Goal: Information Seeking & Learning: Learn about a topic

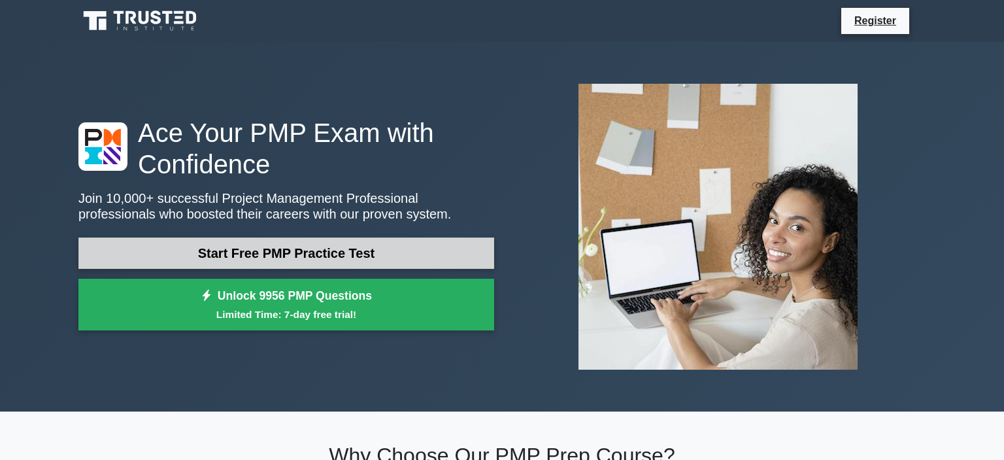
click at [401, 260] on link "Start Free PMP Practice Test" at bounding box center [286, 252] width 416 height 31
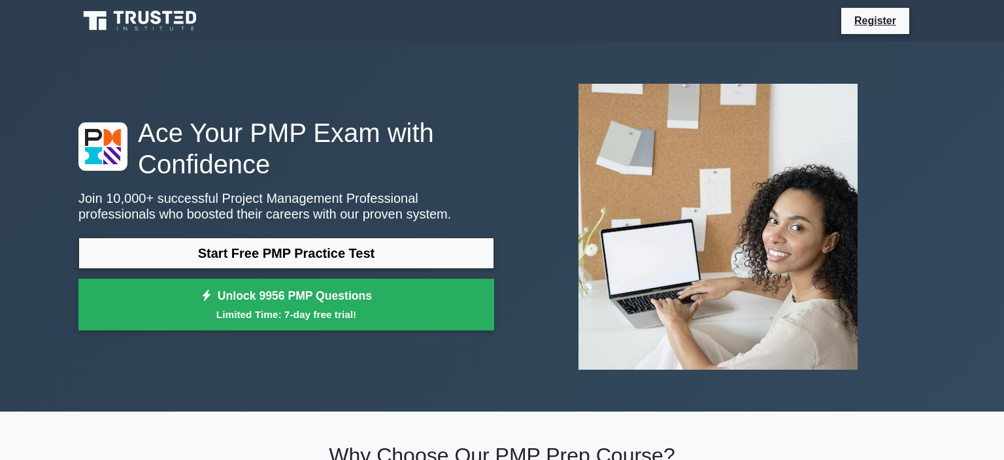
click at [158, 25] on icon at bounding box center [141, 20] width 126 height 25
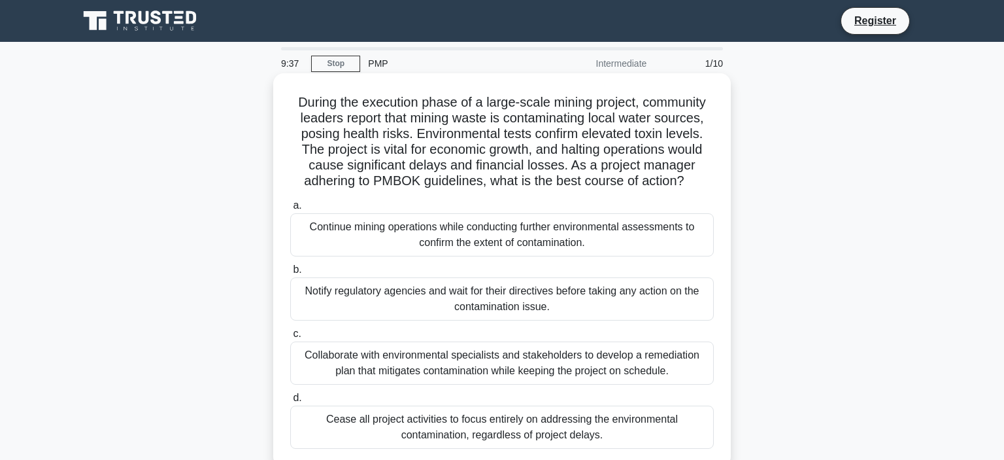
scroll to position [69, 0]
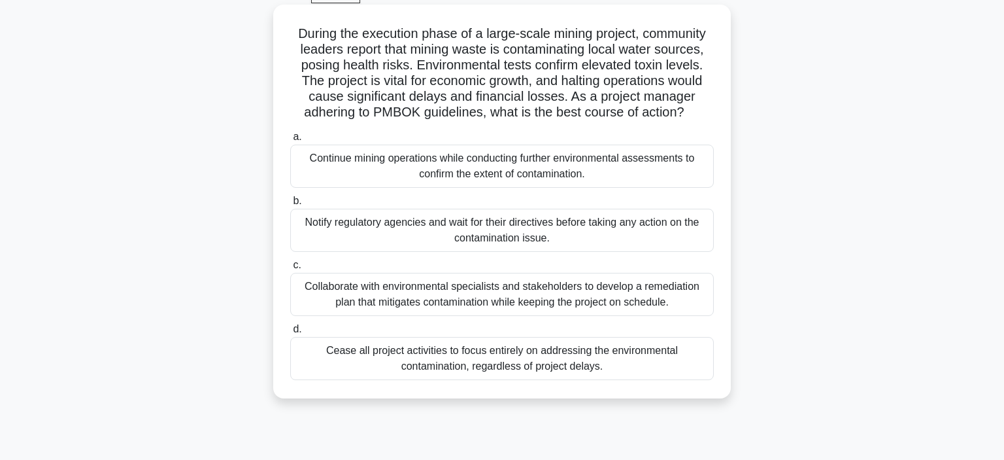
click at [515, 301] on div "Collaborate with environmental specialists and stakeholders to develop a remedi…" at bounding box center [502, 294] width 424 height 43
click at [290, 269] on input "c. Collaborate with environmental specialists and stakeholders to develop a rem…" at bounding box center [290, 265] width 0 height 8
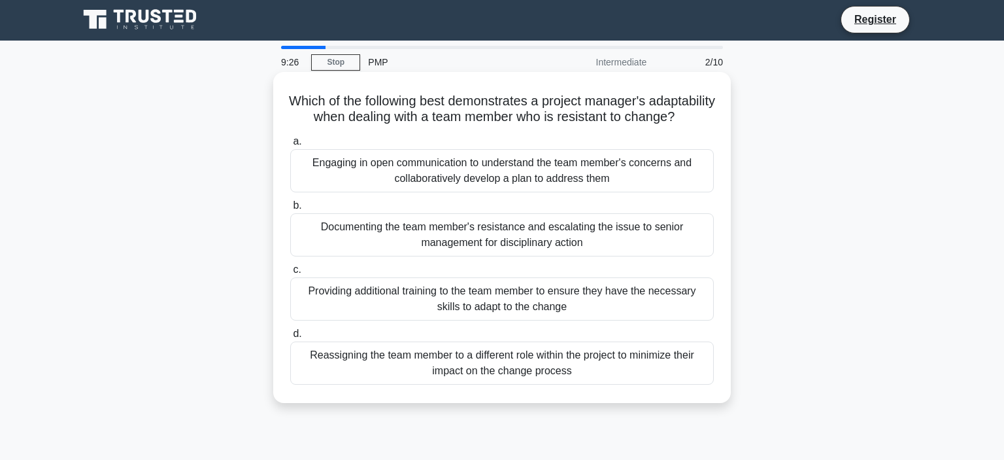
scroll to position [0, 0]
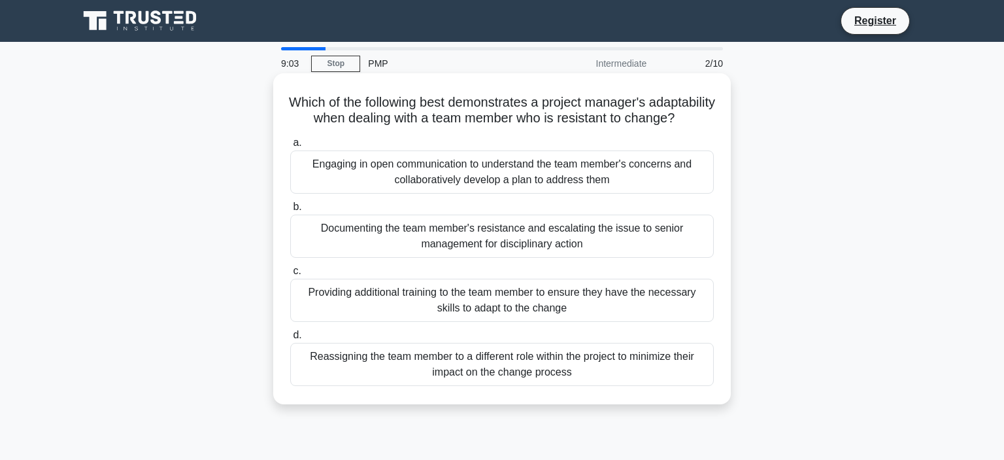
click at [523, 193] on div "Engaging in open communication to understand the team member's concerns and col…" at bounding box center [502, 171] width 424 height 43
click at [290, 147] on input "a. Engaging in open communication to understand the team member's concerns and …" at bounding box center [290, 143] width 0 height 8
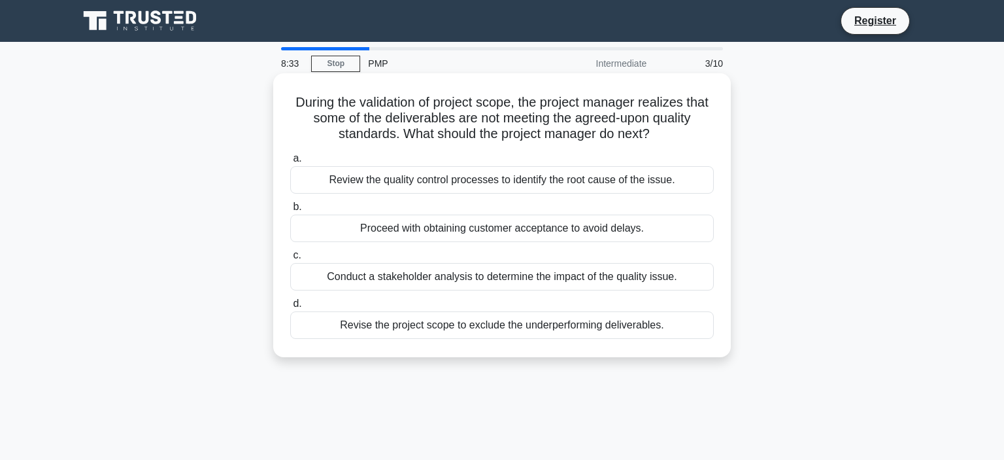
click at [507, 183] on div "Review the quality control processes to identify the root cause of the issue." at bounding box center [502, 179] width 424 height 27
click at [290, 163] on input "a. Review the quality control processes to identify the root cause of the issue." at bounding box center [290, 158] width 0 height 8
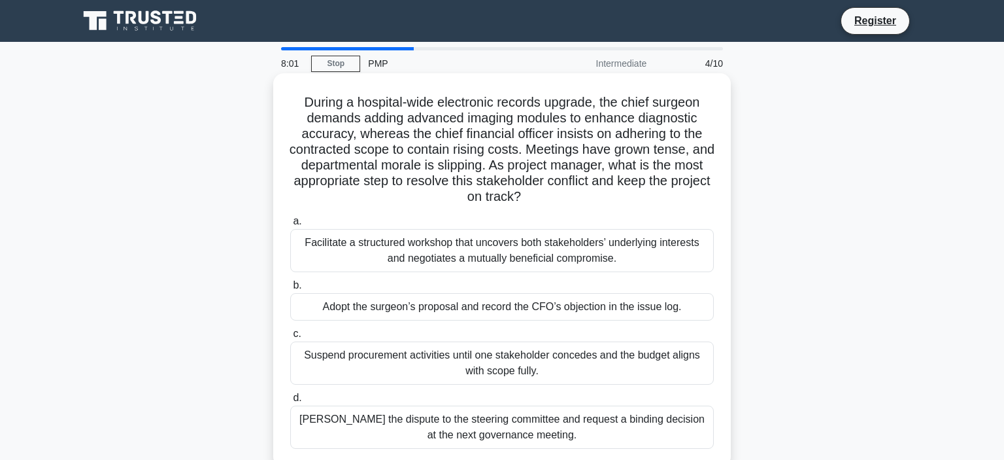
click at [525, 252] on div "Facilitate a structured workshop that uncovers both stakeholders’ underlying in…" at bounding box center [502, 250] width 424 height 43
click at [290, 226] on input "a. Facilitate a structured workshop that uncovers both stakeholders’ underlying…" at bounding box center [290, 221] width 0 height 8
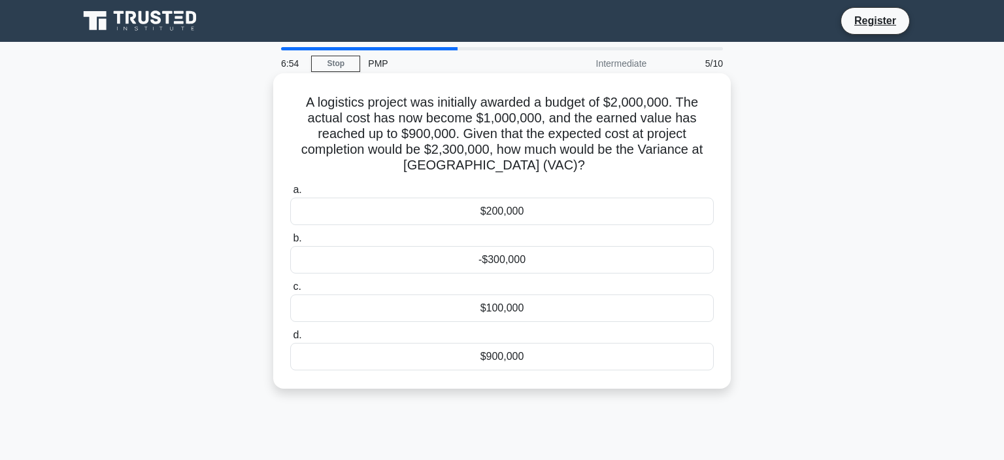
click at [507, 258] on div "-$300,000" at bounding box center [502, 259] width 424 height 27
click at [290, 243] on input "b. -$300,000" at bounding box center [290, 238] width 0 height 8
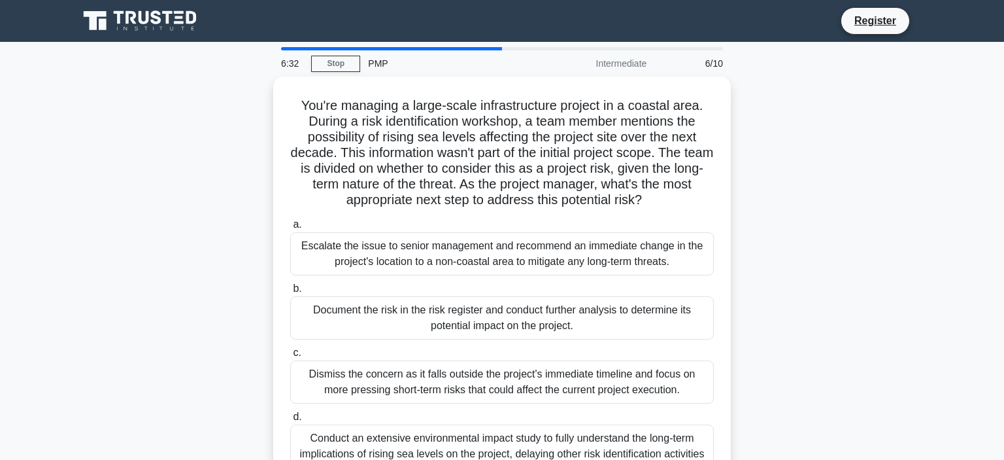
scroll to position [69, 0]
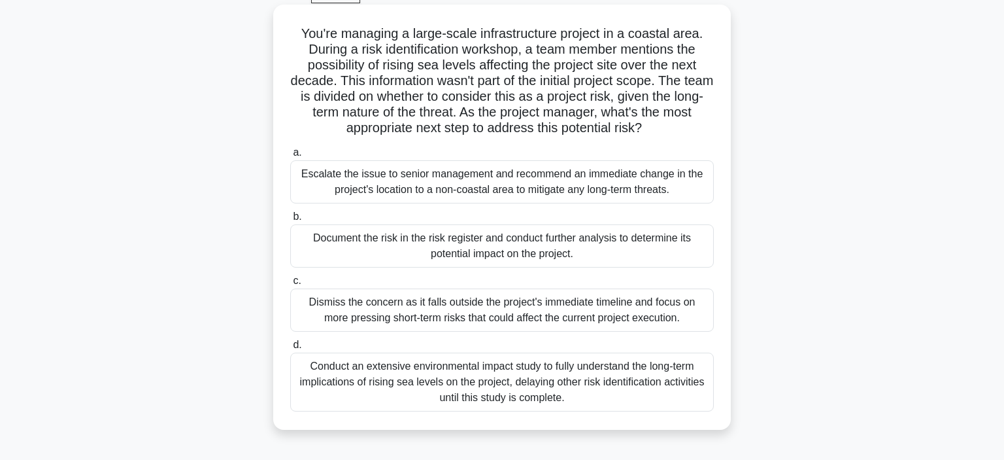
click at [520, 248] on div "Document the risk in the risk register and conduct further analysis to determin…" at bounding box center [502, 245] width 424 height 43
click at [290, 221] on input "b. Document the risk in the risk register and conduct further analysis to deter…" at bounding box center [290, 216] width 0 height 8
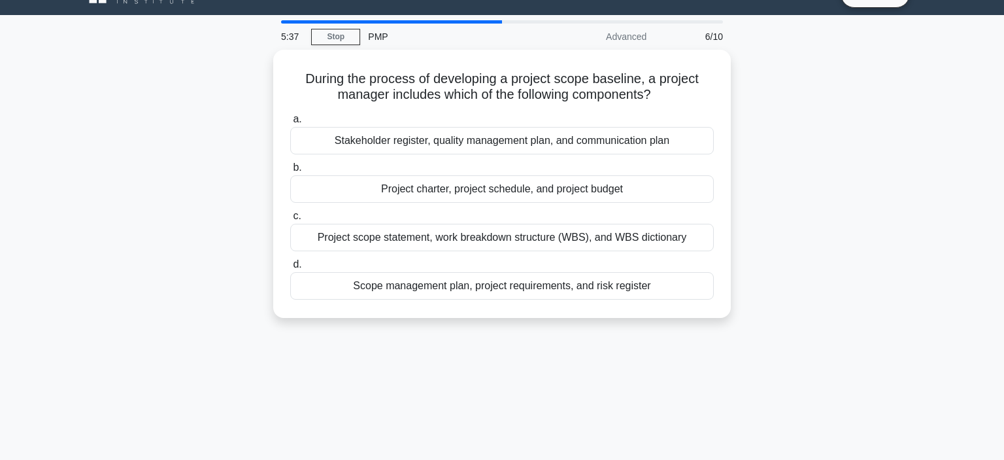
scroll to position [0, 0]
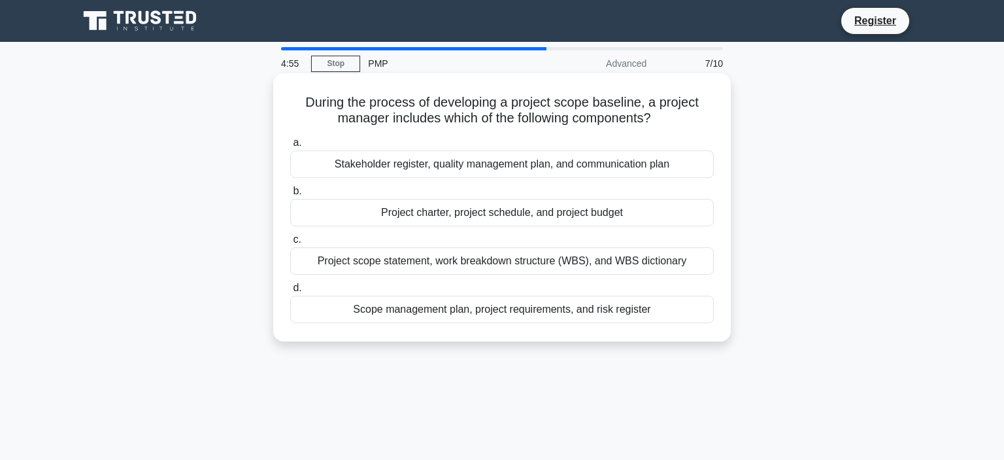
click at [468, 219] on div "Project charter, project schedule, and project budget" at bounding box center [502, 212] width 424 height 27
click at [290, 195] on input "b. Project charter, project schedule, and project budget" at bounding box center [290, 191] width 0 height 8
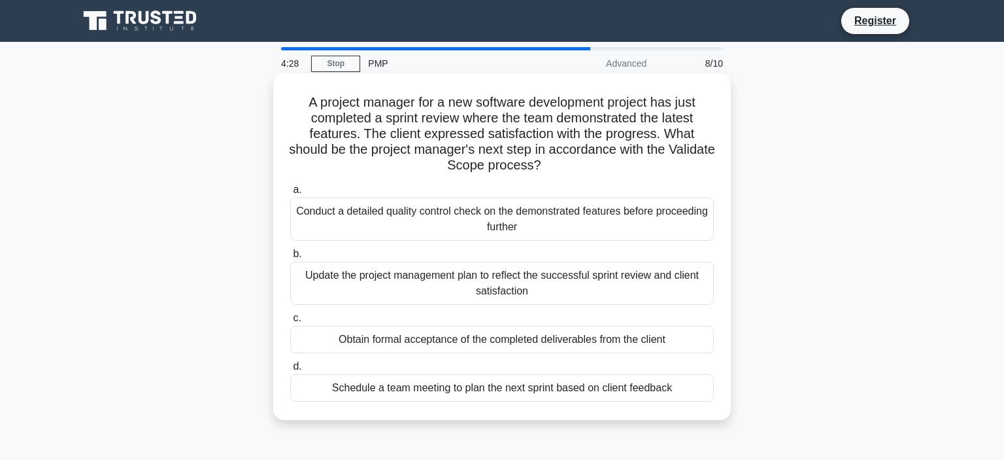
click at [555, 284] on div "Update the project management plan to reflect the successful sprint review and …" at bounding box center [502, 282] width 424 height 43
click at [290, 258] on input "b. Update the project management plan to reflect the successful sprint review a…" at bounding box center [290, 254] width 0 height 8
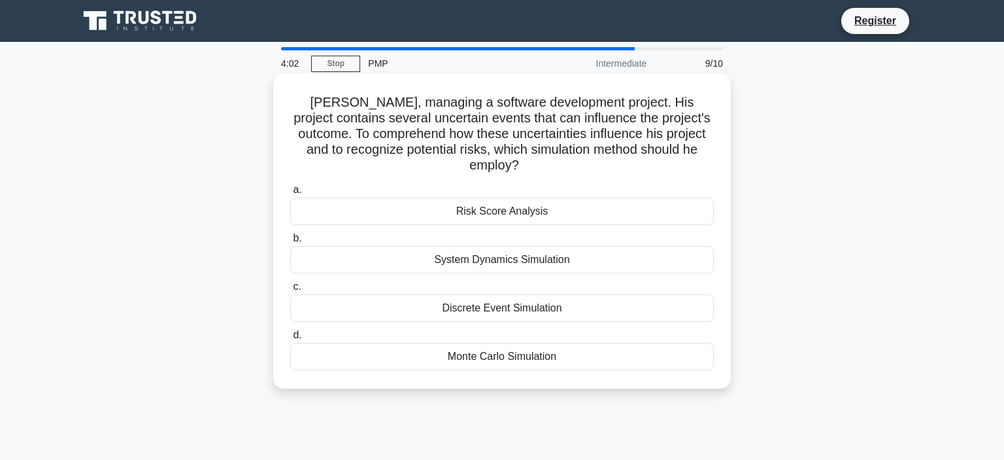
click at [558, 205] on div "Risk Score Analysis" at bounding box center [502, 210] width 424 height 27
click at [290, 194] on input "a. Risk Score Analysis" at bounding box center [290, 190] width 0 height 8
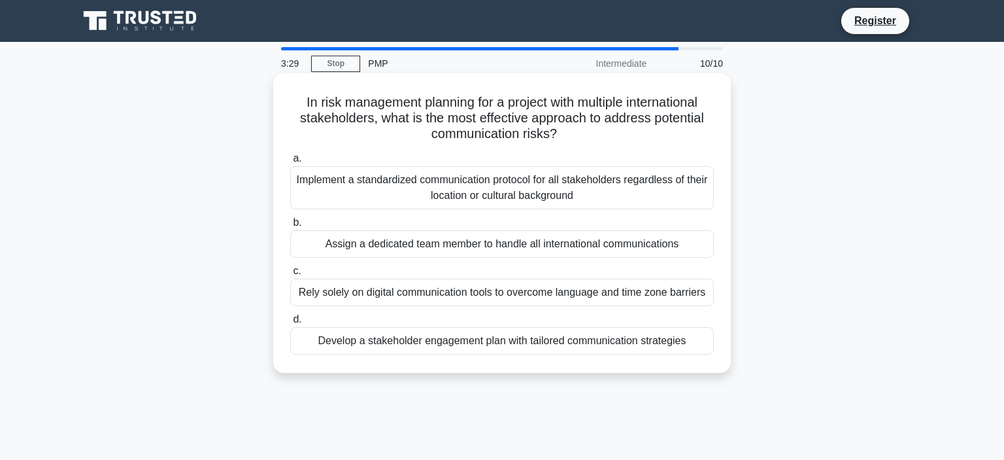
click at [545, 344] on div "Develop a stakeholder engagement plan with tailored communication strategies" at bounding box center [502, 340] width 424 height 27
click at [290, 324] on input "d. Develop a stakeholder engagement plan with tailored communication strategies" at bounding box center [290, 319] width 0 height 8
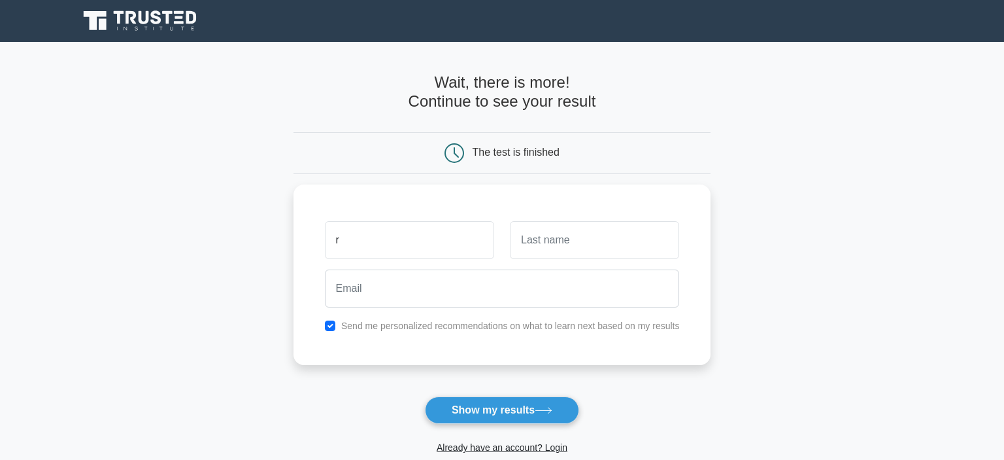
type input "r"
type input "p"
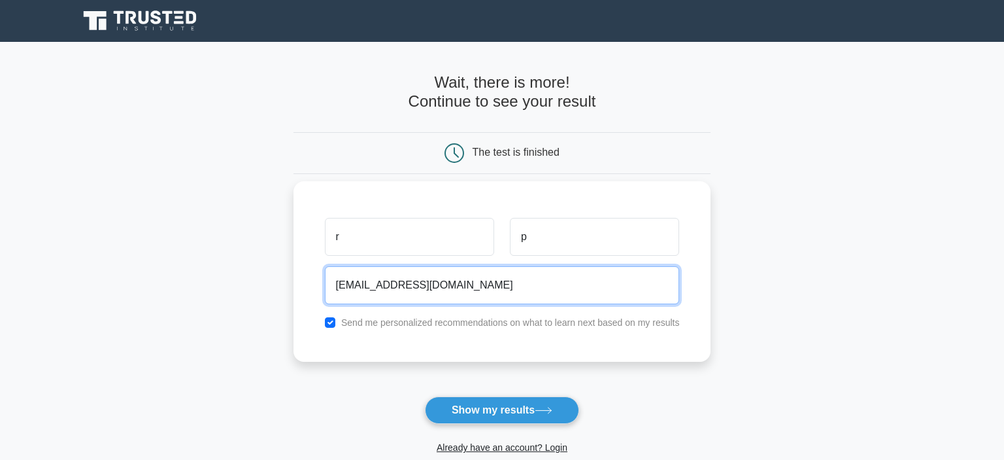
type input "rp@gmail.com"
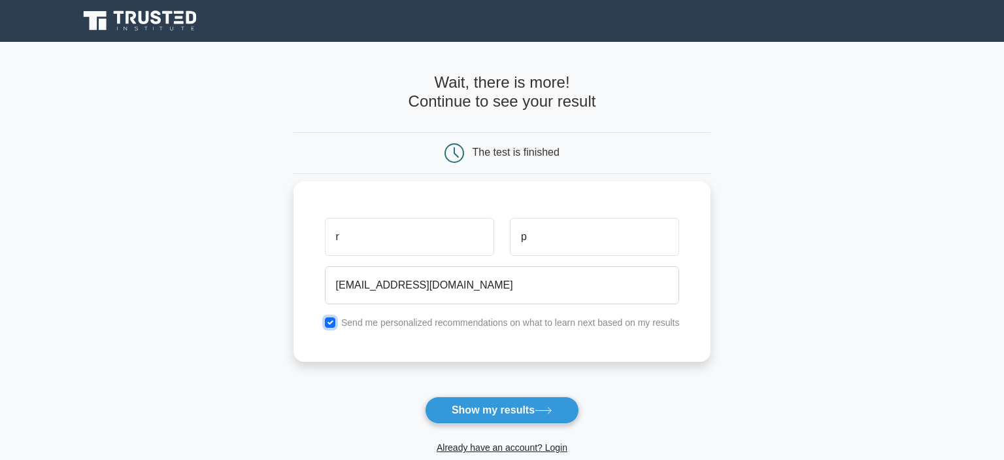
click at [331, 323] on input "checkbox" at bounding box center [330, 322] width 10 height 10
checkbox input "false"
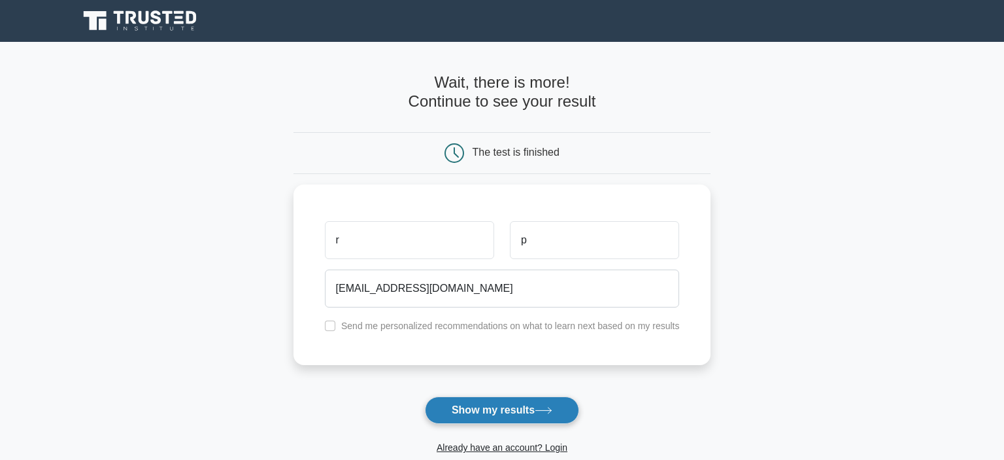
click at [525, 416] on button "Show my results" at bounding box center [502, 409] width 154 height 27
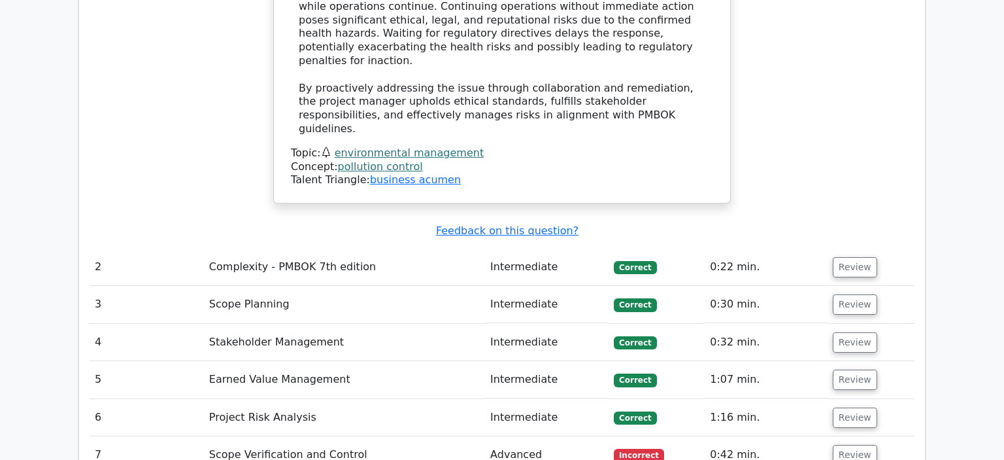
scroll to position [2002, 0]
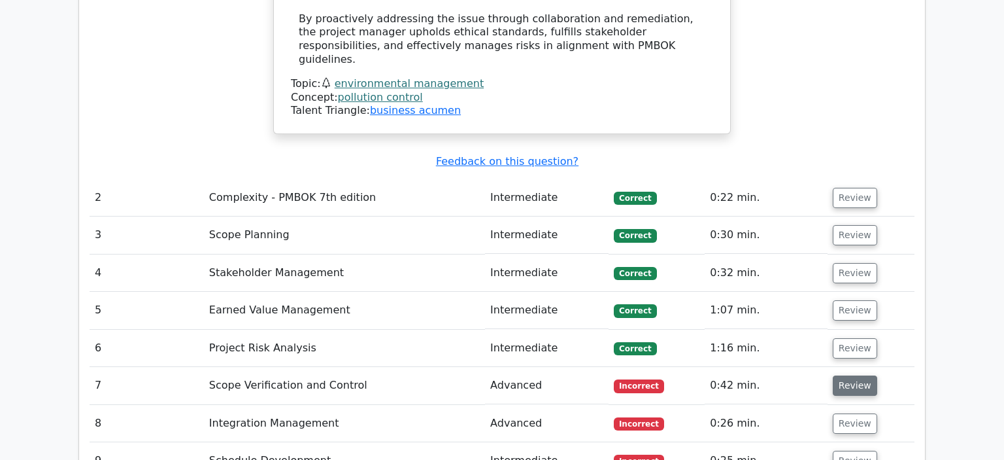
click at [836, 375] on button "Review" at bounding box center [855, 385] width 44 height 20
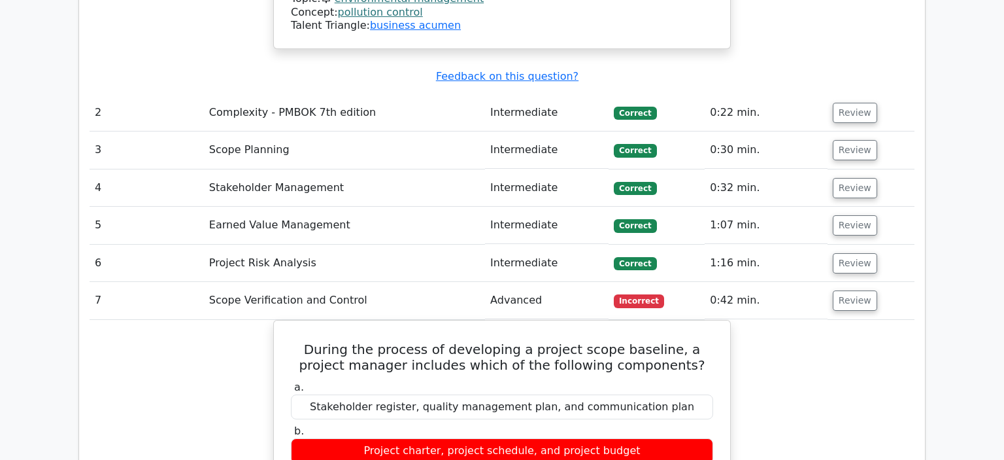
scroll to position [2139, 0]
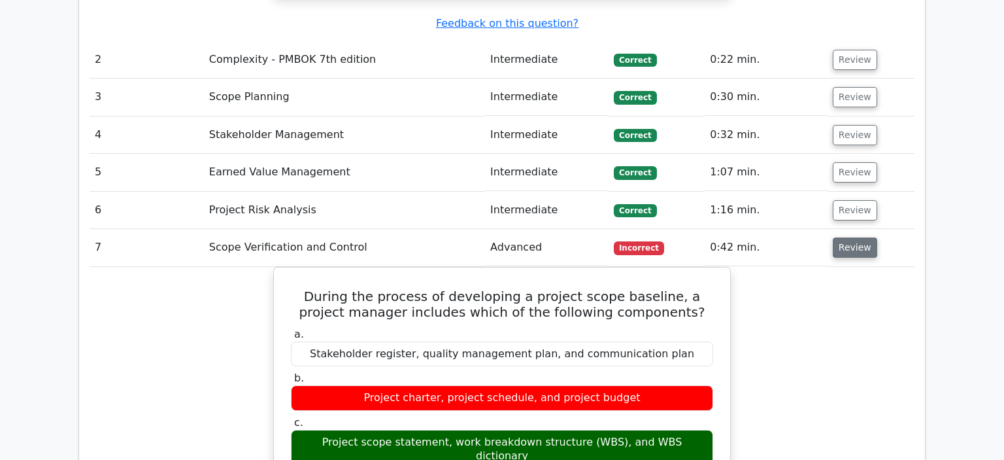
click at [852, 237] on button "Review" at bounding box center [855, 247] width 44 height 20
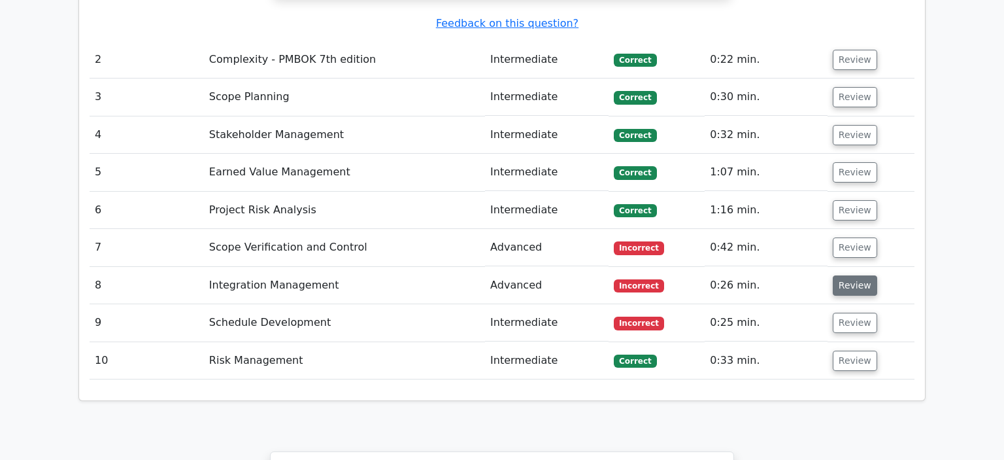
click at [851, 275] on button "Review" at bounding box center [855, 285] width 44 height 20
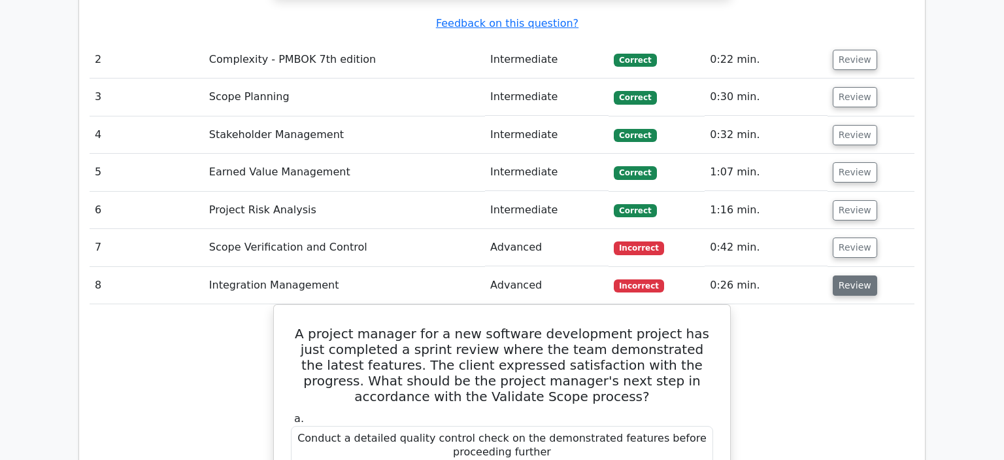
click at [841, 275] on button "Review" at bounding box center [855, 285] width 44 height 20
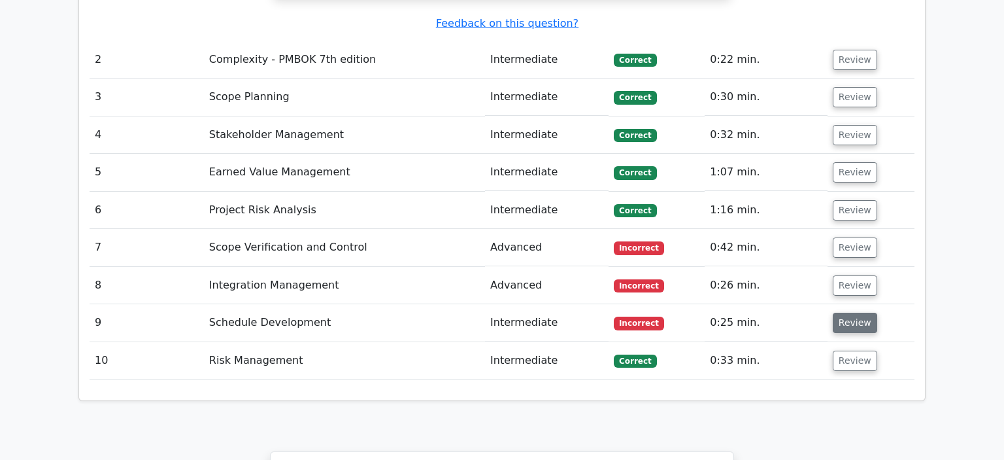
click at [850, 312] on button "Review" at bounding box center [855, 322] width 44 height 20
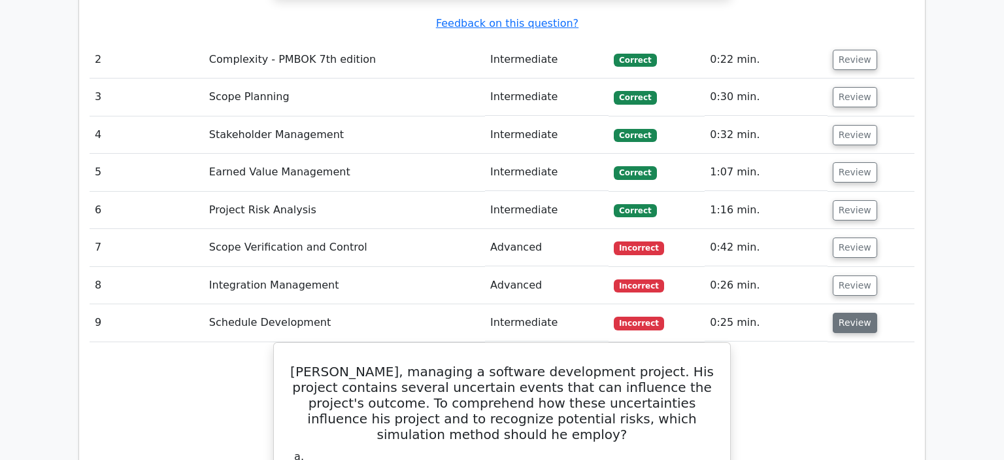
click at [856, 312] on button "Review" at bounding box center [855, 322] width 44 height 20
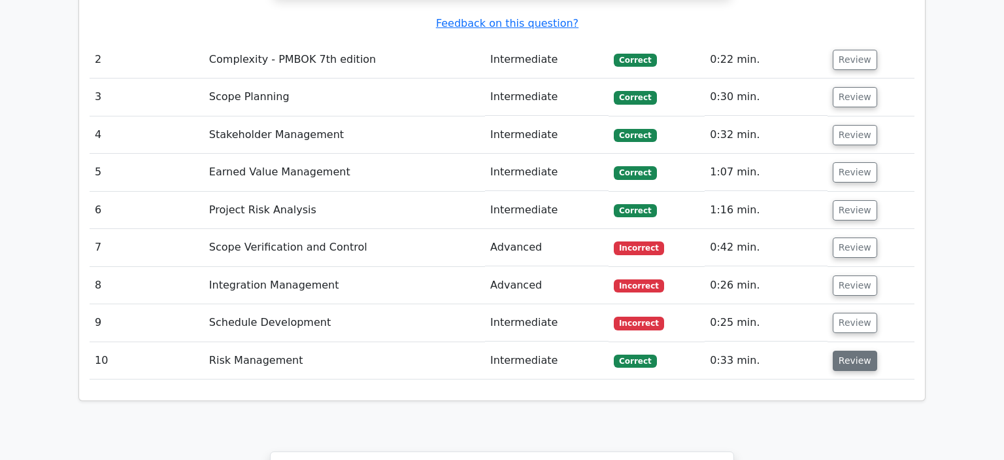
click at [862, 350] on button "Review" at bounding box center [855, 360] width 44 height 20
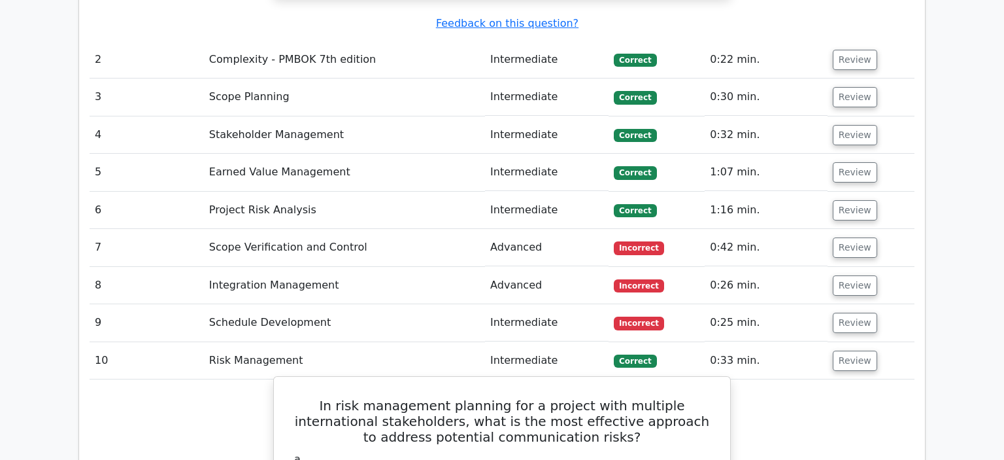
scroll to position [2209, 0]
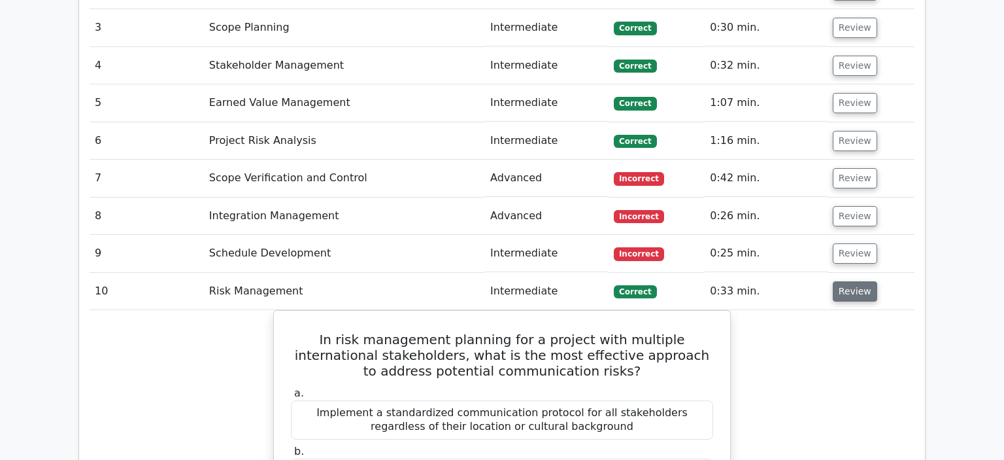
click at [850, 281] on button "Review" at bounding box center [855, 291] width 44 height 20
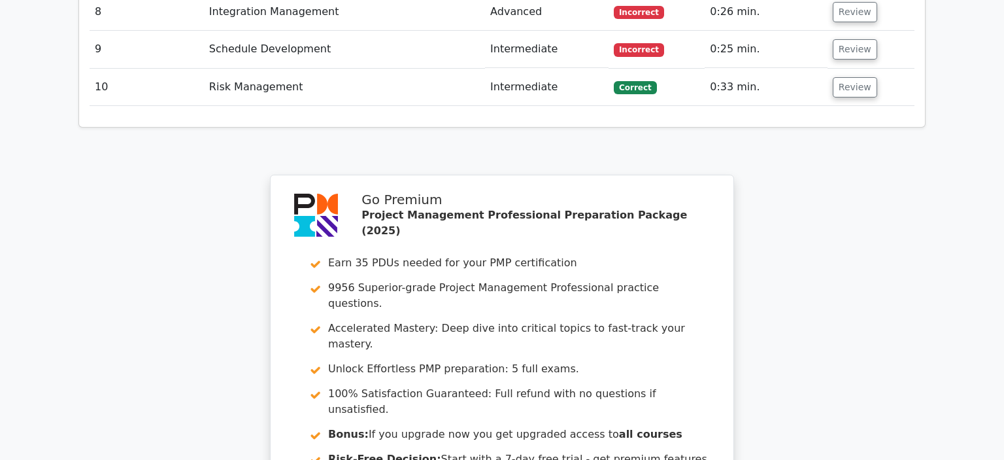
scroll to position [2556, 0]
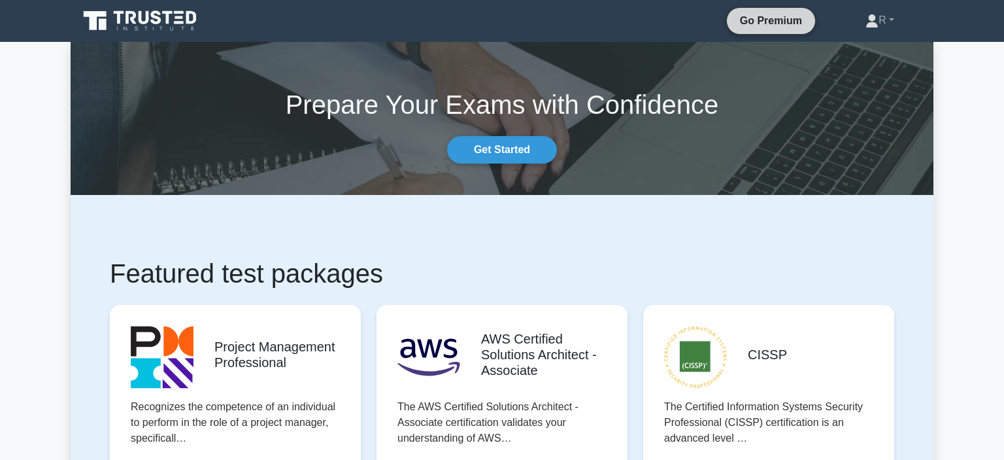
click at [751, 25] on link "Go Premium" at bounding box center [771, 20] width 78 height 16
